Goal: Navigation & Orientation: Find specific page/section

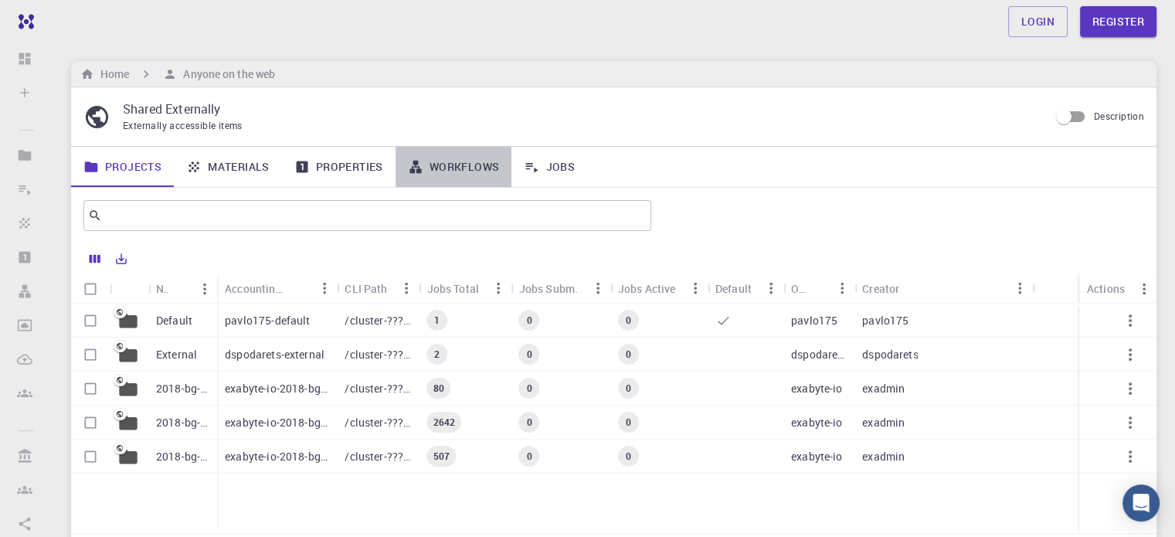
click at [433, 165] on link "Workflows" at bounding box center [453, 167] width 117 height 40
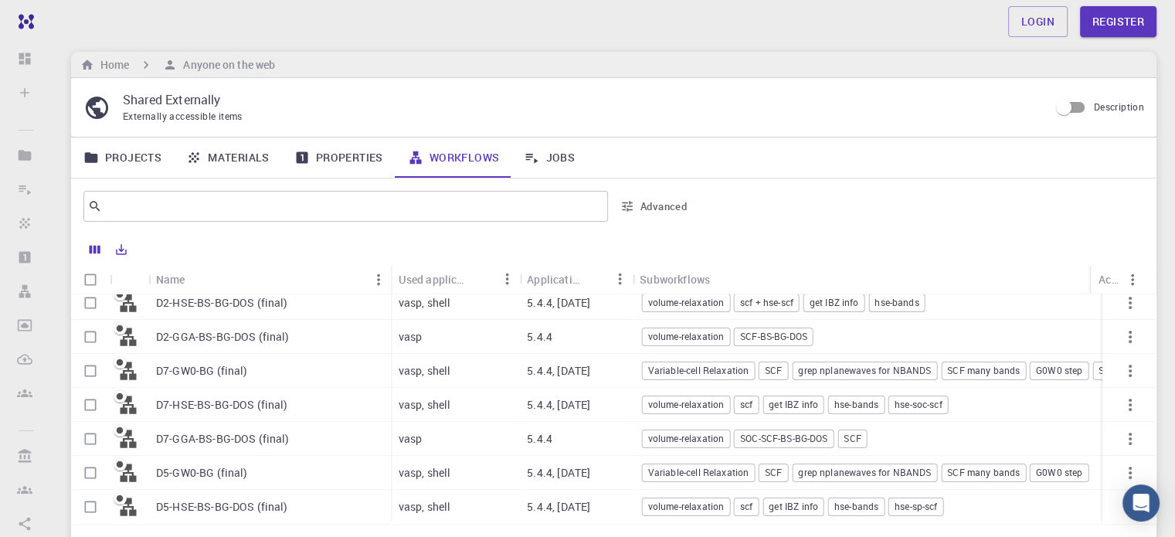
scroll to position [19, 0]
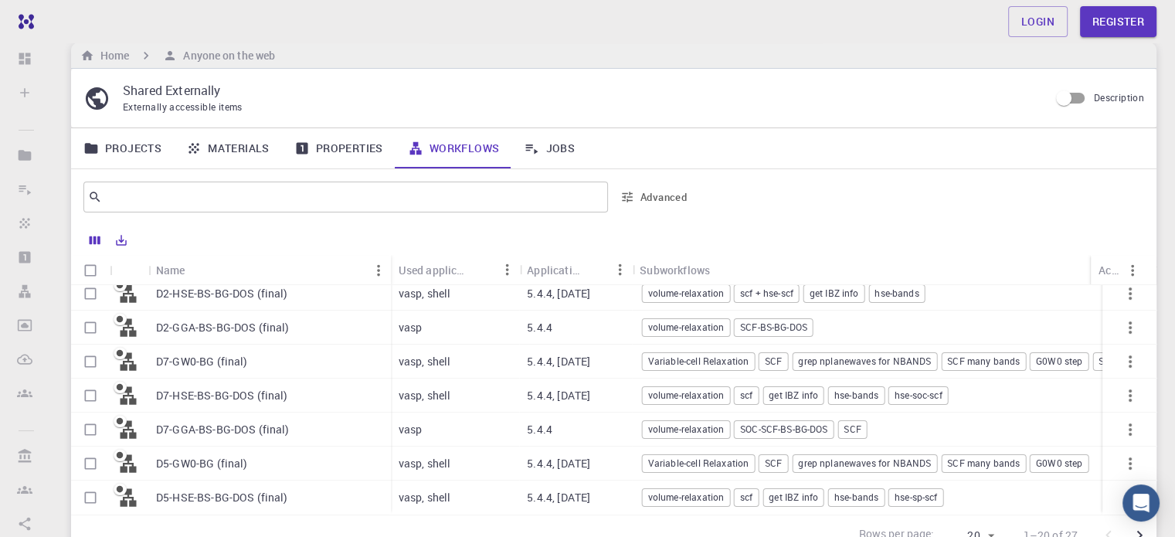
click at [327, 150] on link "Properties" at bounding box center [339, 148] width 114 height 40
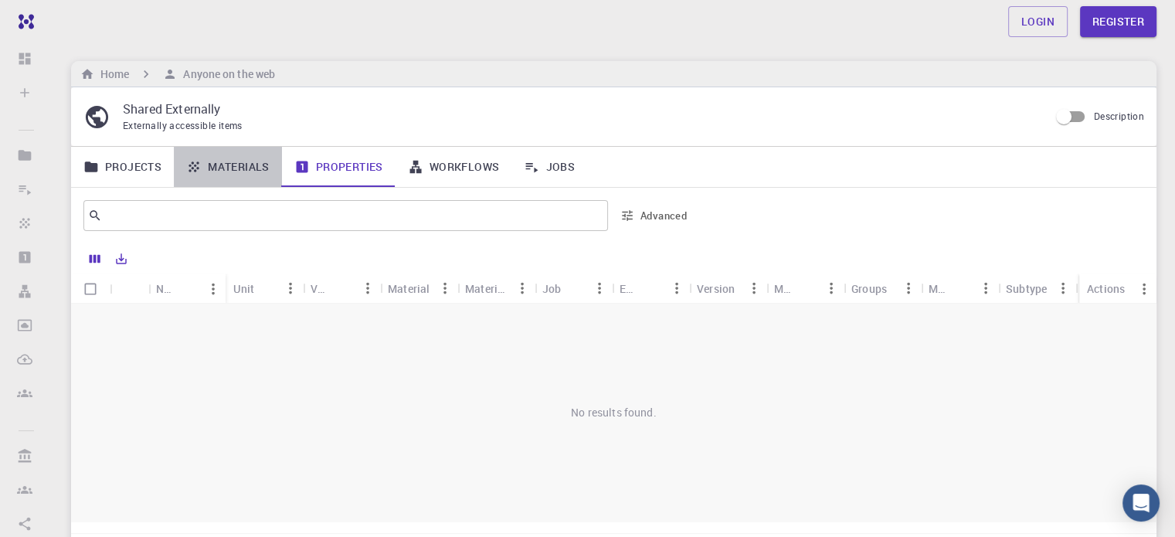
click at [227, 168] on link "Materials" at bounding box center [228, 167] width 108 height 40
